Goal: Task Accomplishment & Management: Use online tool/utility

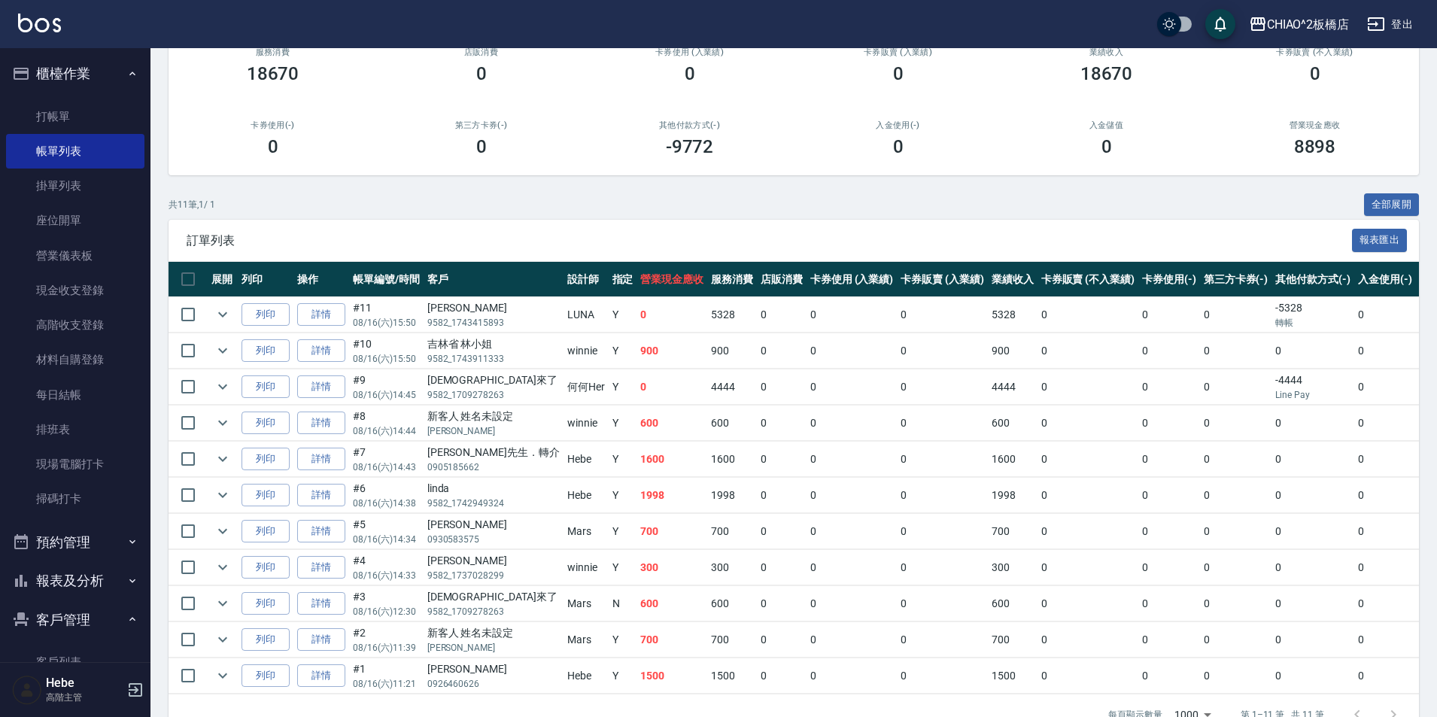
scroll to position [203, 0]
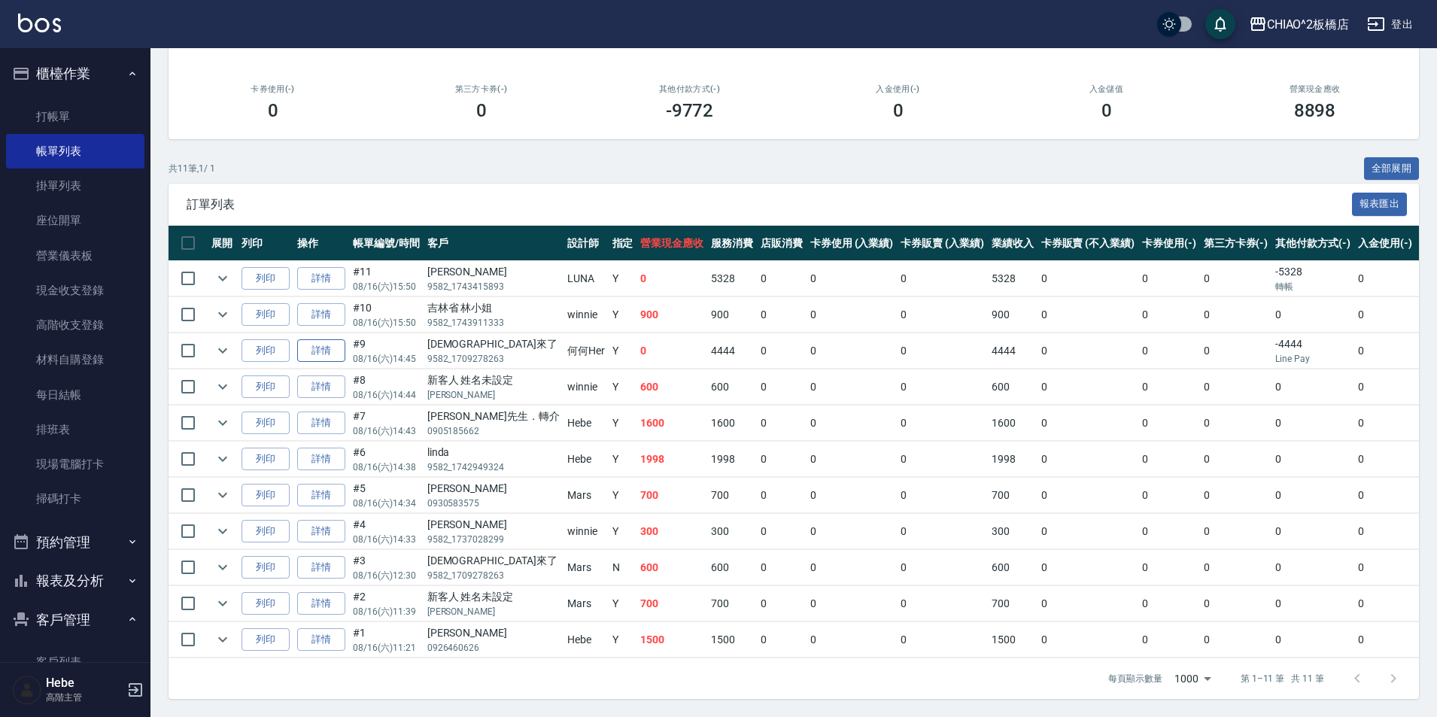
click at [318, 342] on link "詳情" at bounding box center [321, 350] width 48 height 23
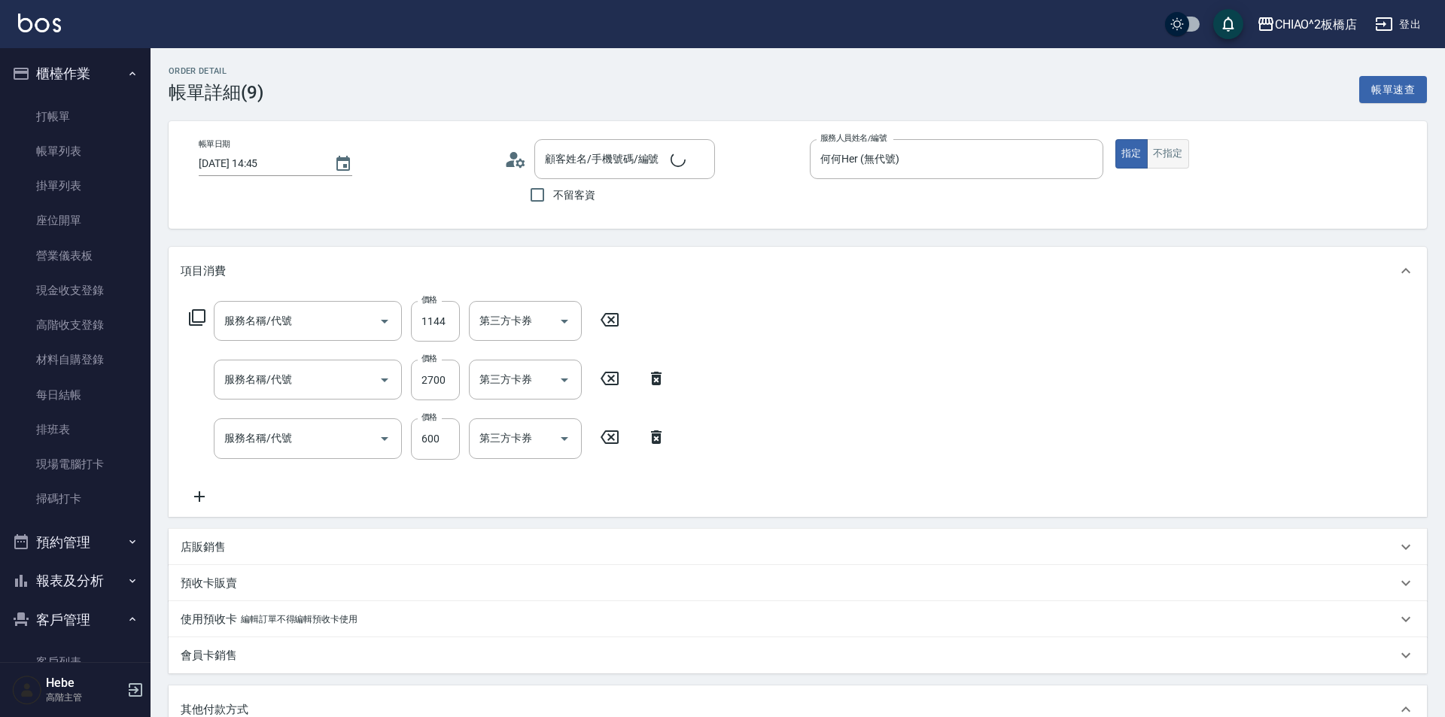
type input "[DATE] 14:45"
type input "何何Her (無代號)"
click at [1162, 153] on button "不指定" at bounding box center [1168, 153] width 42 height 29
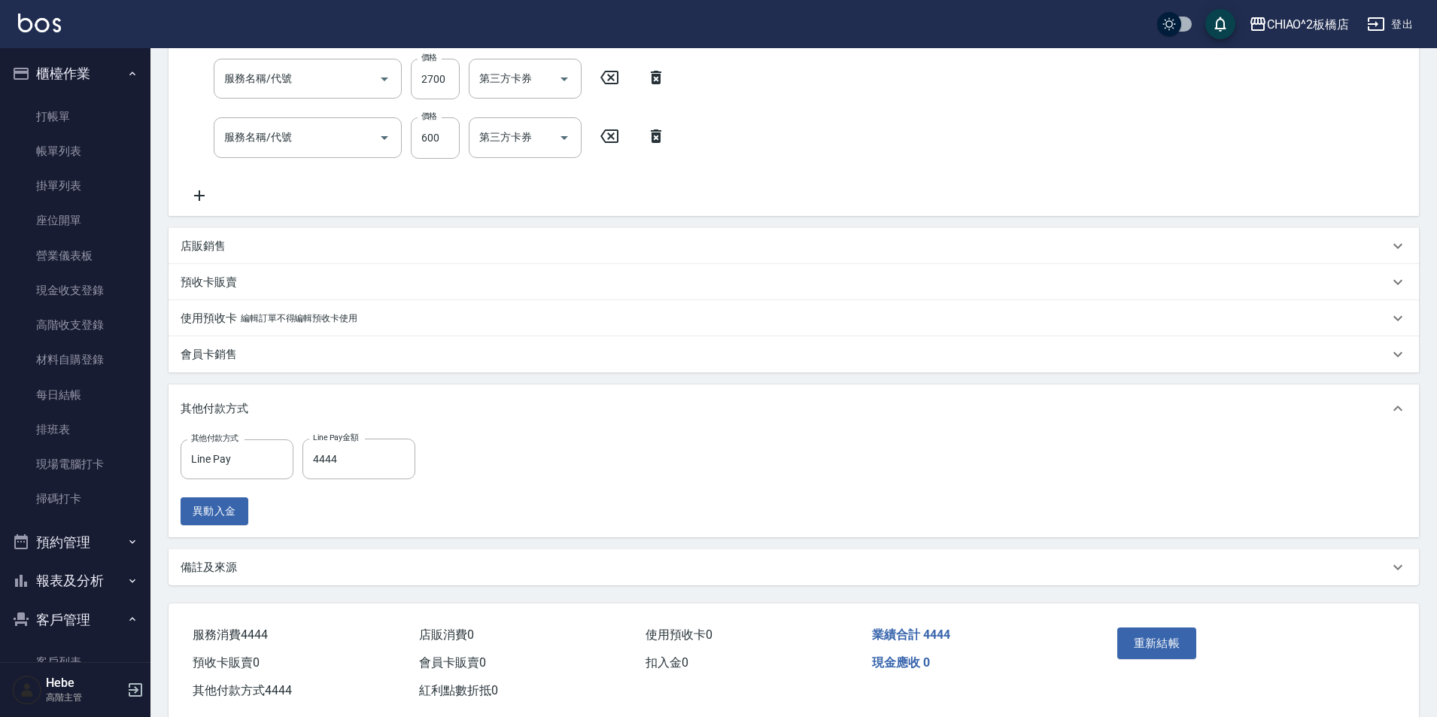
type input "哥德式絲柔(143016)"
type input "女生染髮指定2000(96698)"
type input "洗剪指定600(96678)"
type input "財神爺來了/9582_1709278263/null"
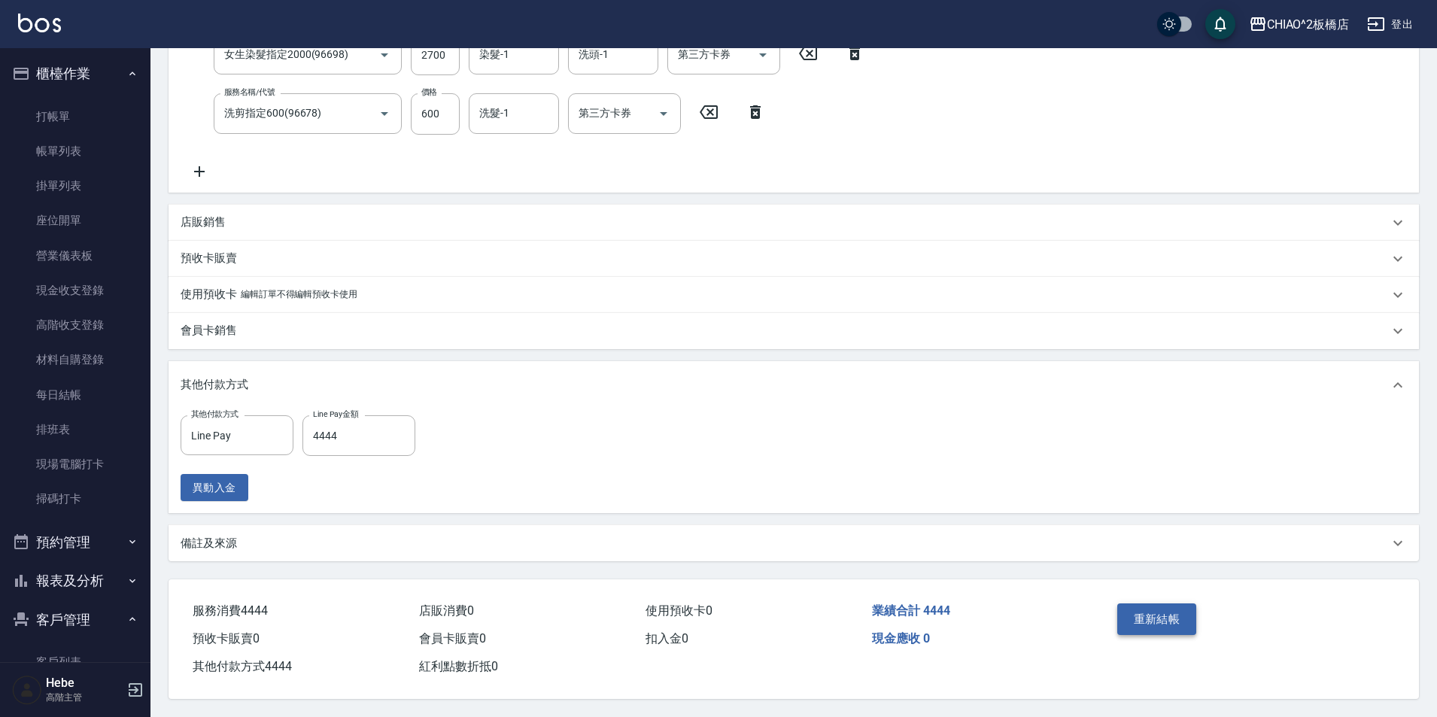
click at [1148, 616] on button "重新結帳" at bounding box center [1157, 619] width 80 height 32
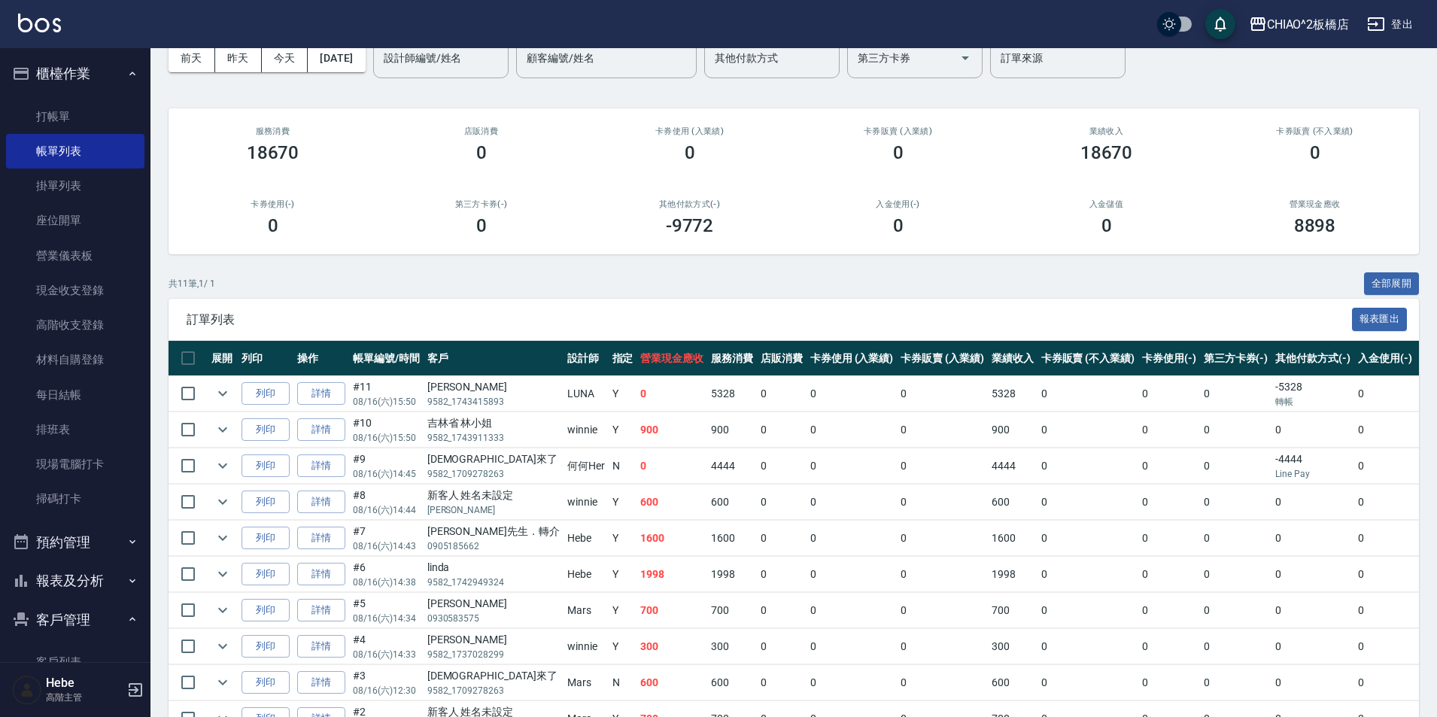
scroll to position [203, 0]
